Goal: Navigation & Orientation: Find specific page/section

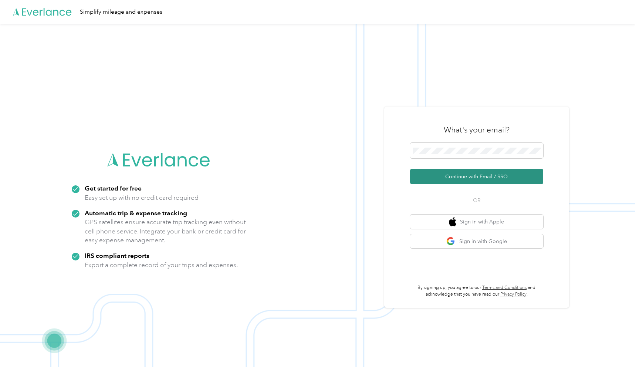
click at [497, 178] on button "Continue with Email / SSO" at bounding box center [476, 177] width 133 height 16
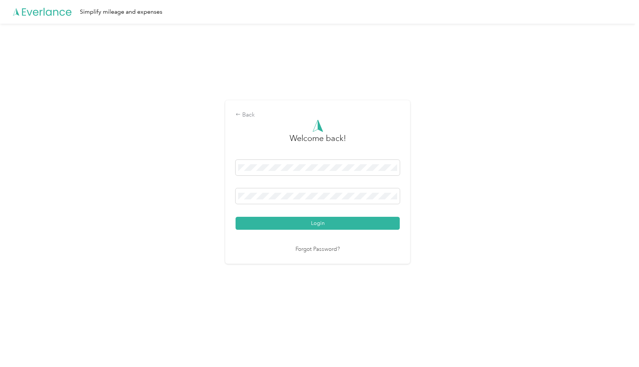
click at [456, 219] on div "Back Welcome back! Login Forgot Password?" at bounding box center [317, 185] width 635 height 323
click at [360, 222] on button "Login" at bounding box center [318, 223] width 164 height 13
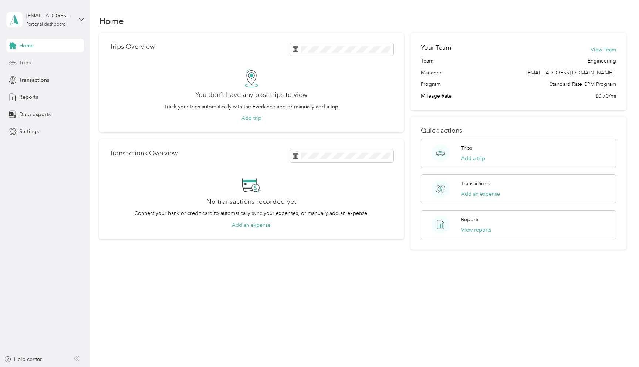
click at [11, 62] on icon at bounding box center [13, 63] width 8 height 8
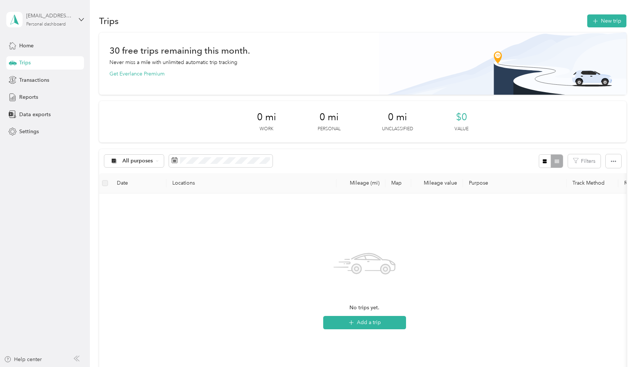
click at [58, 22] on div "Personal dashboard" at bounding box center [46, 24] width 40 height 4
click at [129, 40] on div "You’re signed in as [EMAIL_ADDRESS][DOMAIN_NAME] Log out" at bounding box center [84, 52] width 156 height 42
click at [33, 77] on span "Transactions" at bounding box center [34, 80] width 30 height 8
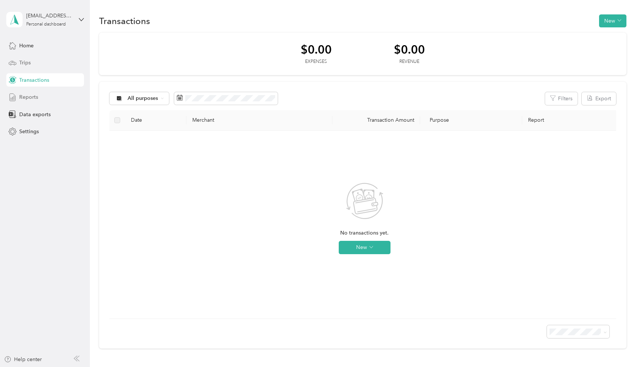
click at [31, 99] on span "Reports" at bounding box center [28, 97] width 19 height 8
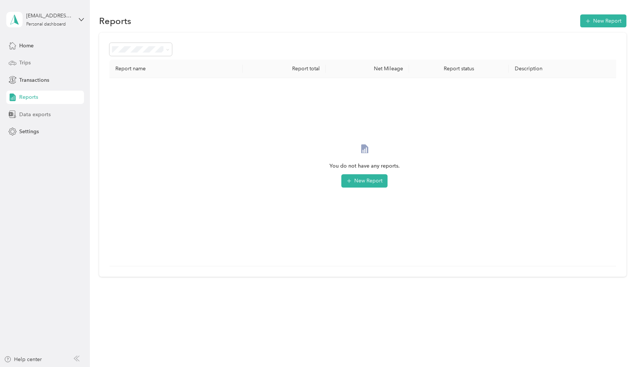
click at [25, 112] on span "Data exports" at bounding box center [34, 115] width 31 height 8
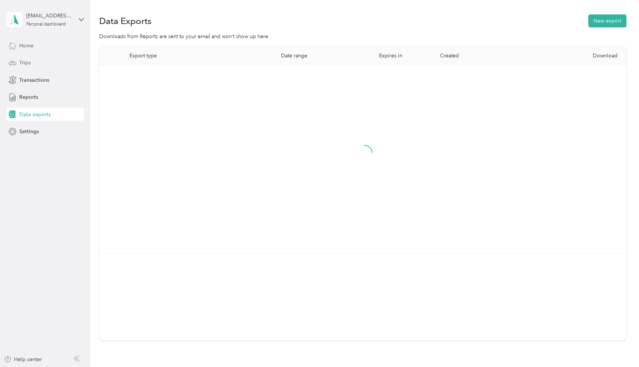
click at [30, 47] on span "Home" at bounding box center [26, 46] width 14 height 8
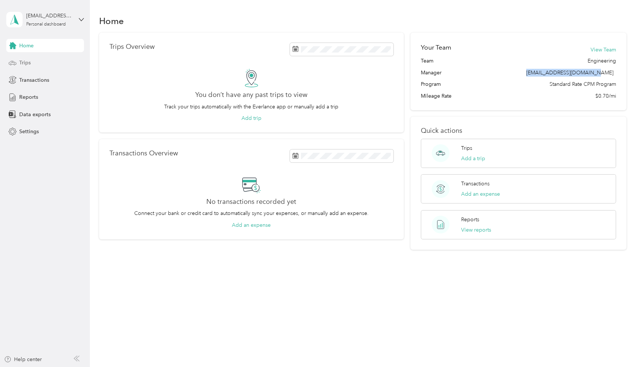
drag, startPoint x: 547, startPoint y: 71, endPoint x: 623, endPoint y: 73, distance: 75.8
click at [623, 73] on div "Your Team View Team Team Engineering Manager [EMAIL_ADDRESS][DOMAIN_NAME] Progr…" at bounding box center [518, 72] width 216 height 78
click at [547, 39] on div "Your Team View Team Team Engineering Manager [EMAIL_ADDRESS][DOMAIN_NAME] Progr…" at bounding box center [518, 72] width 216 height 78
